Goal: Information Seeking & Learning: Check status

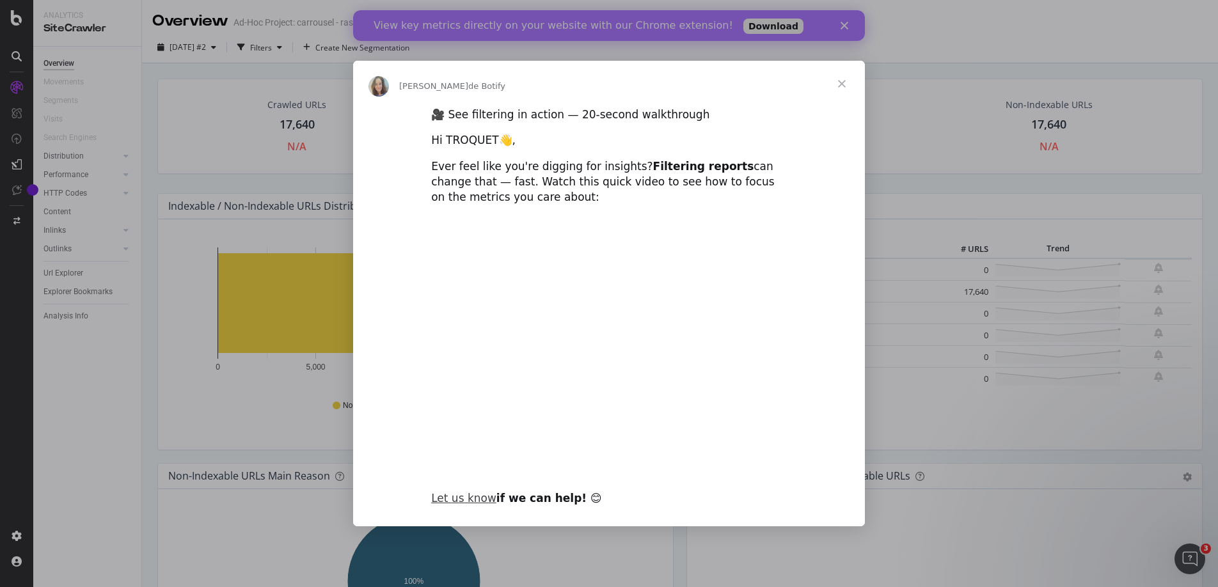
type input "480499"
